Goal: Navigation & Orientation: Find specific page/section

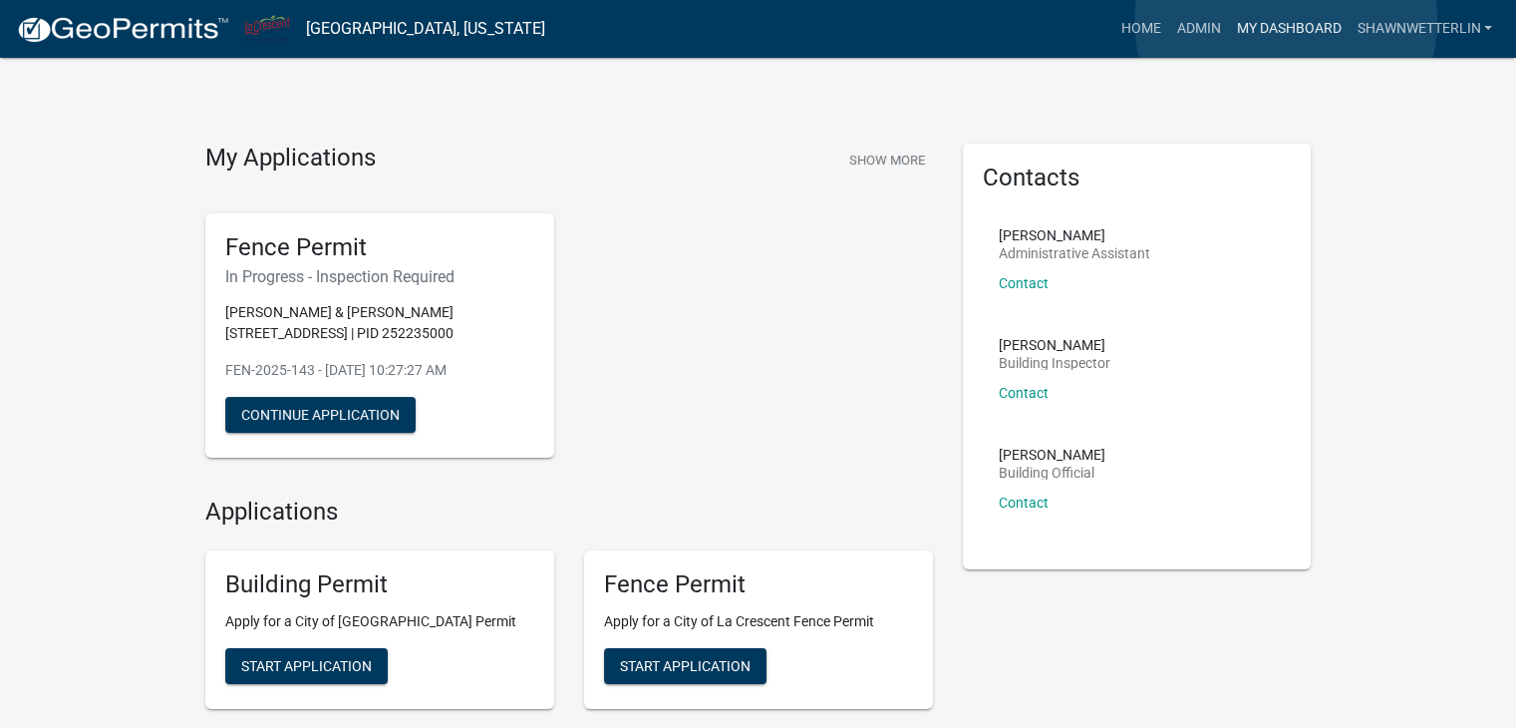
click at [1286, 21] on link "My Dashboard" at bounding box center [1288, 29] width 121 height 38
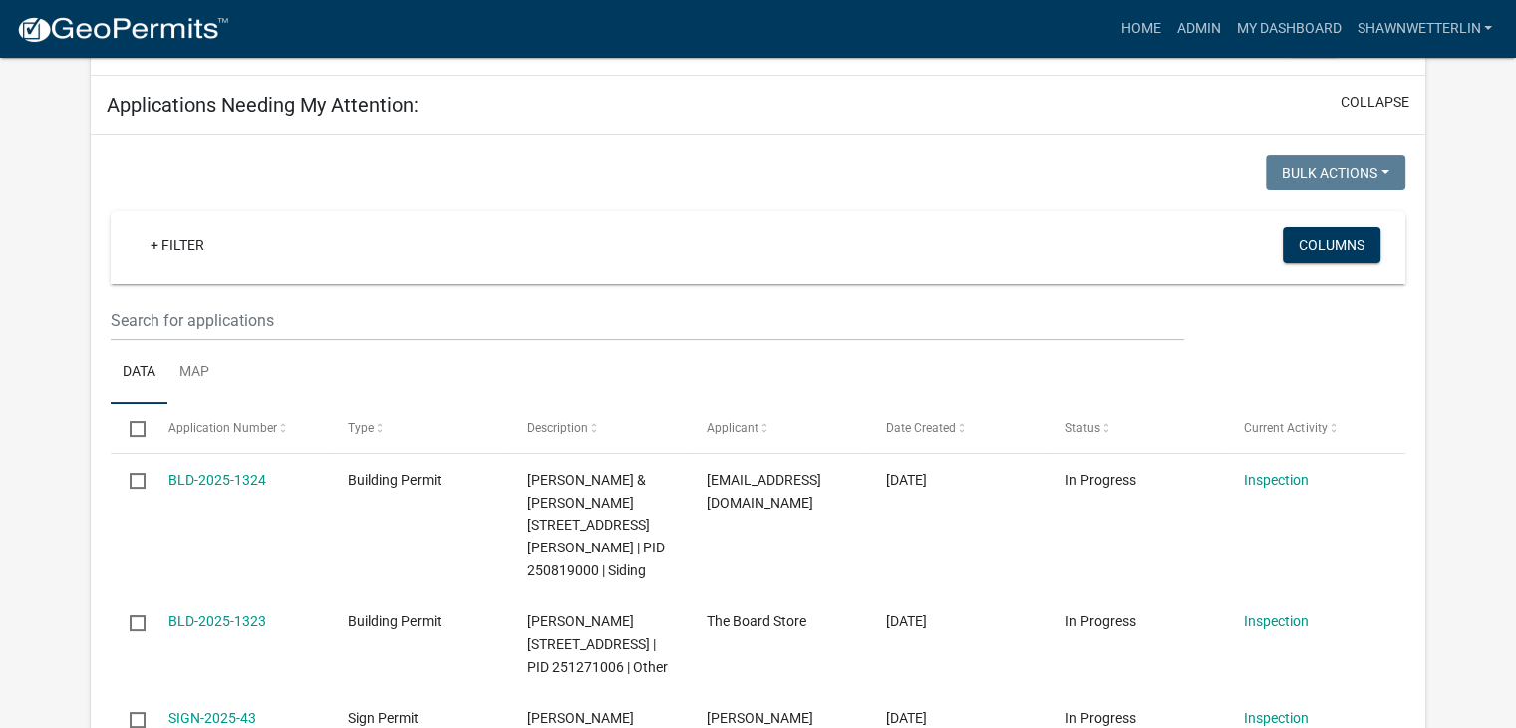
scroll to position [299, 0]
